Goal: Navigation & Orientation: Find specific page/section

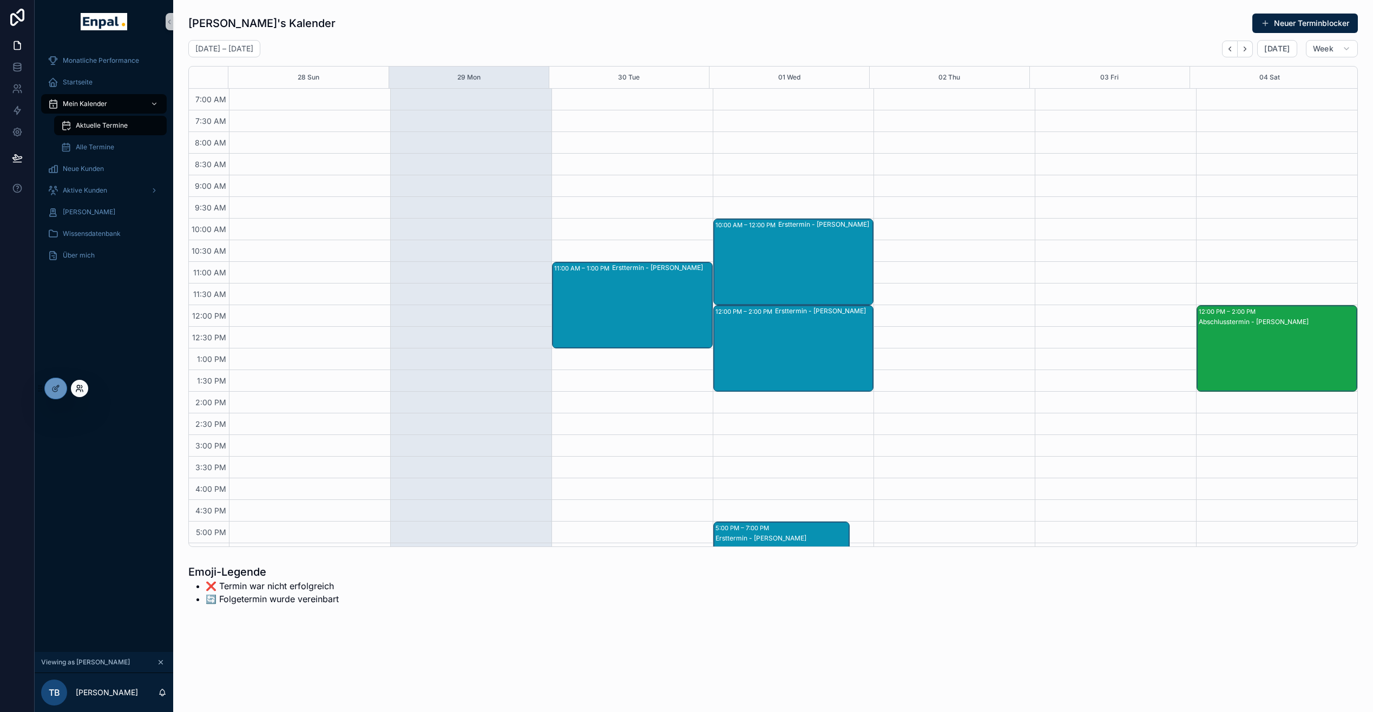
click at [82, 390] on icon at bounding box center [82, 391] width 1 height 2
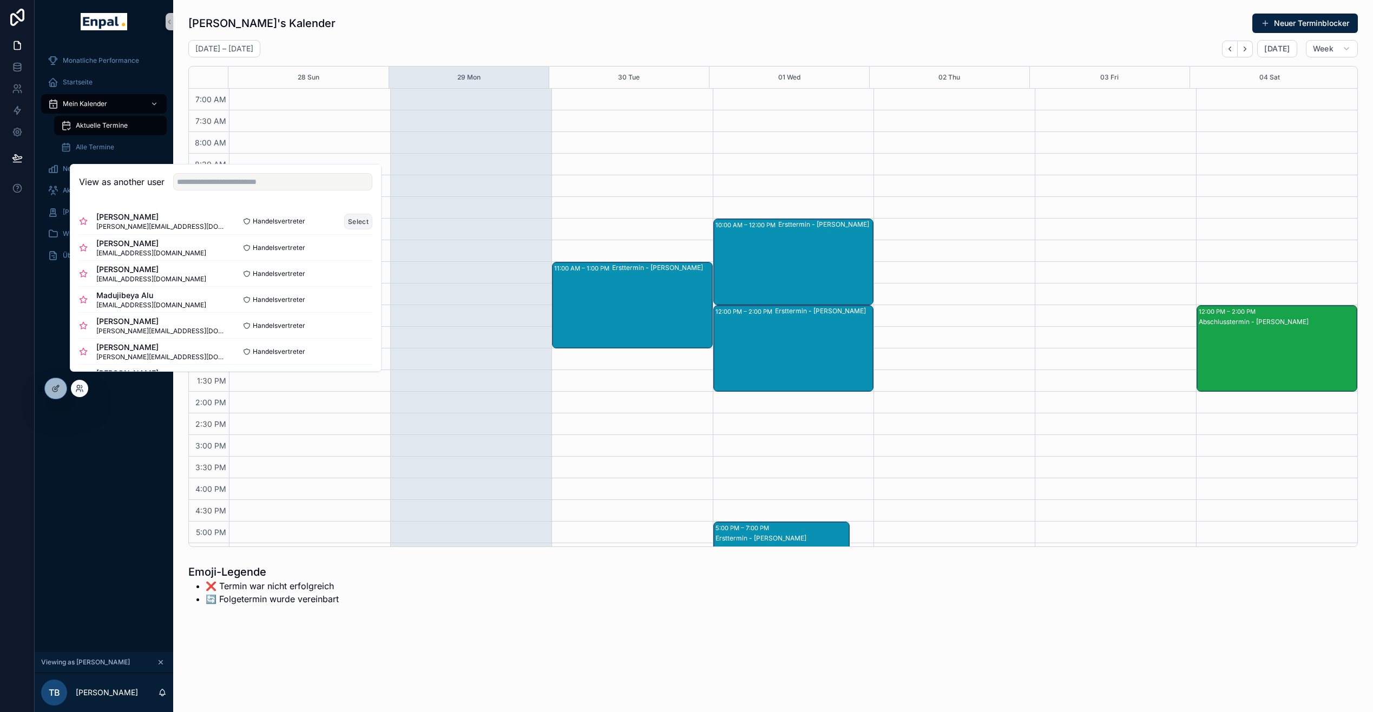
click at [347, 229] on button "Select" at bounding box center [358, 222] width 28 height 16
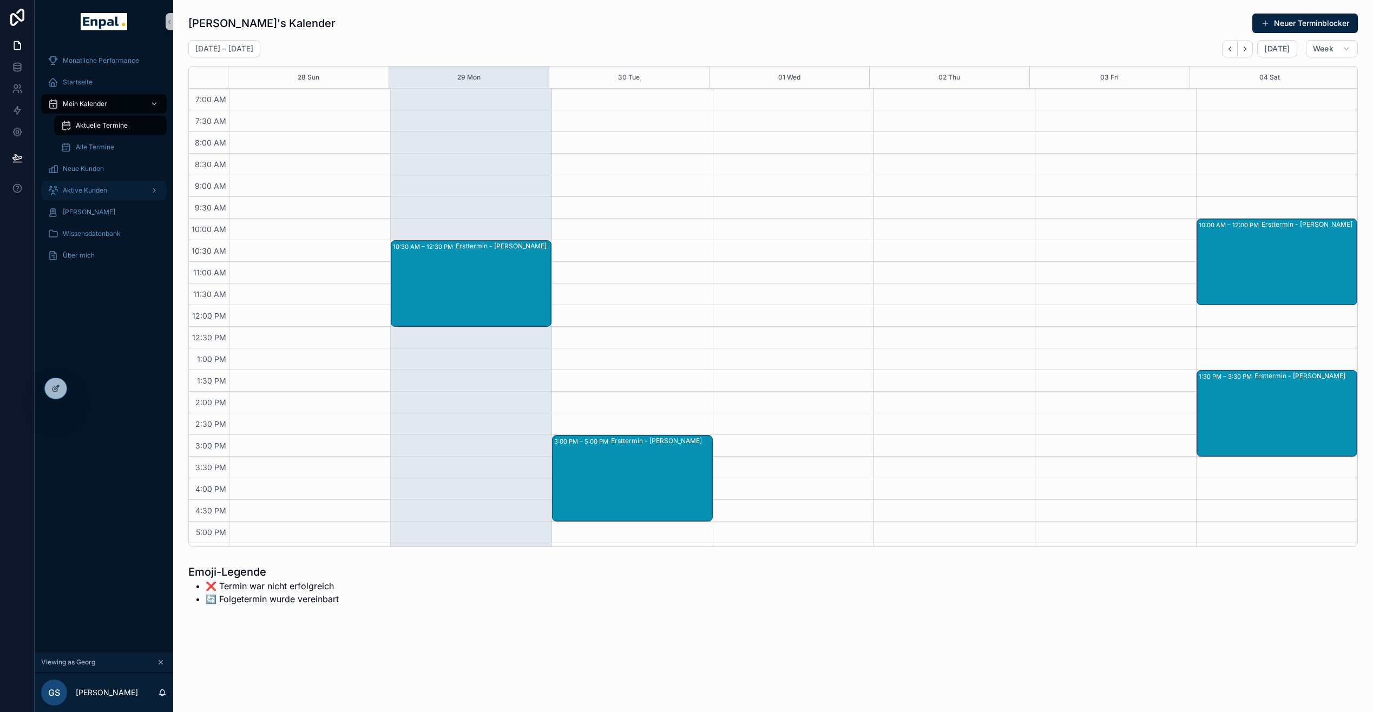
click at [89, 193] on span "Aktive Kunden" at bounding box center [85, 190] width 44 height 9
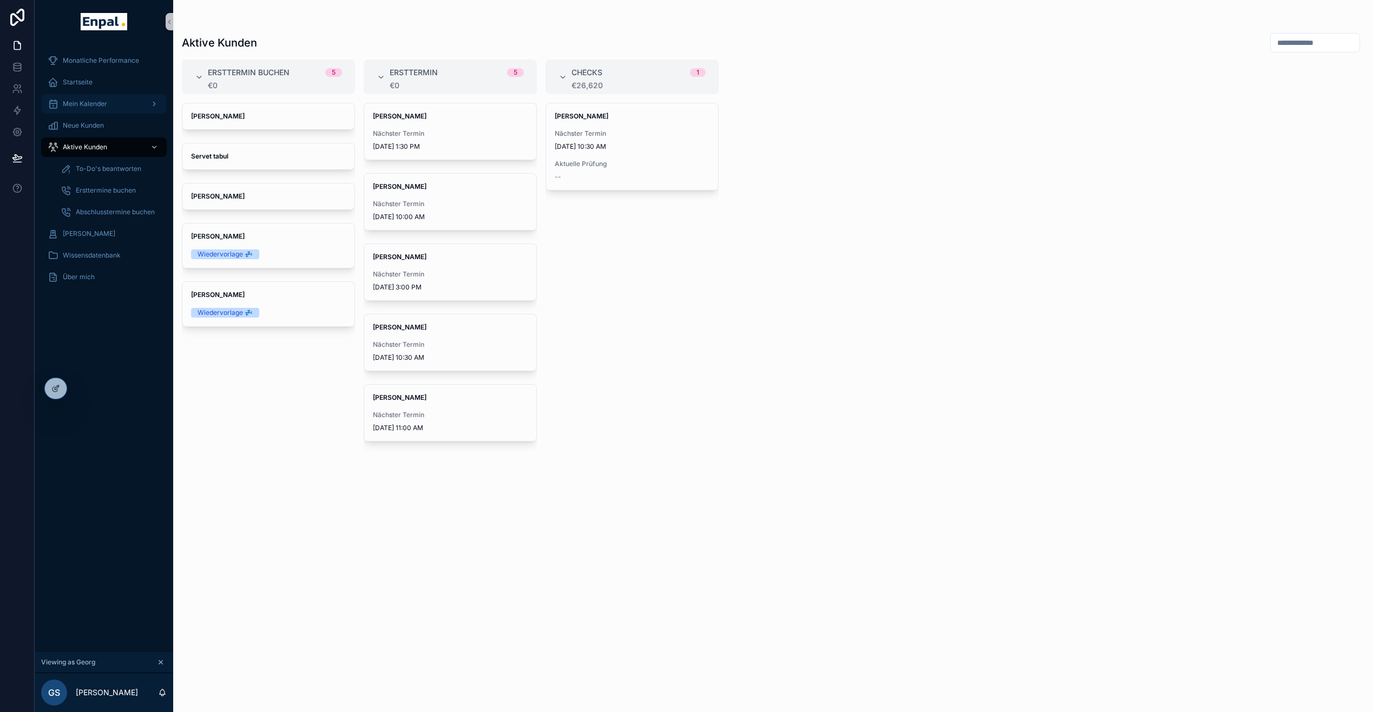
click at [109, 104] on div "Mein Kalender" at bounding box center [104, 103] width 113 height 17
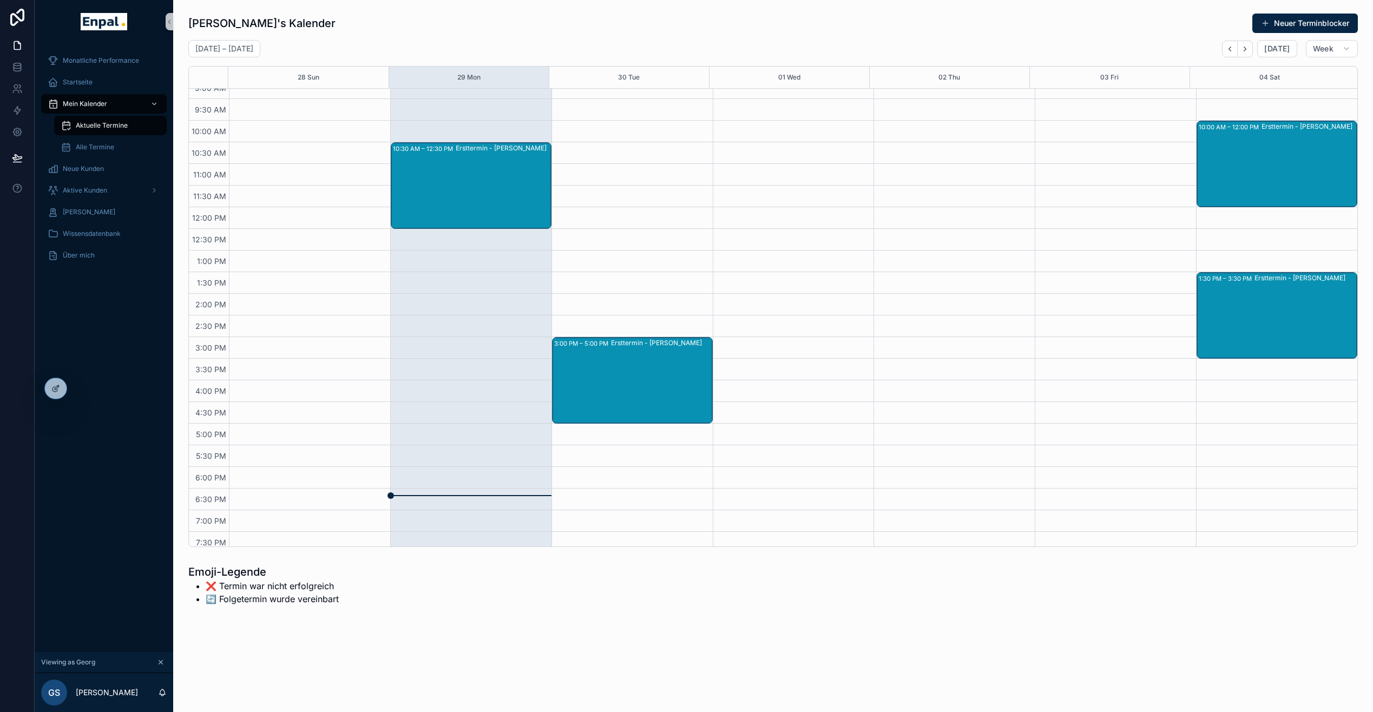
scroll to position [101, 0]
